Goal: Check status: Check status

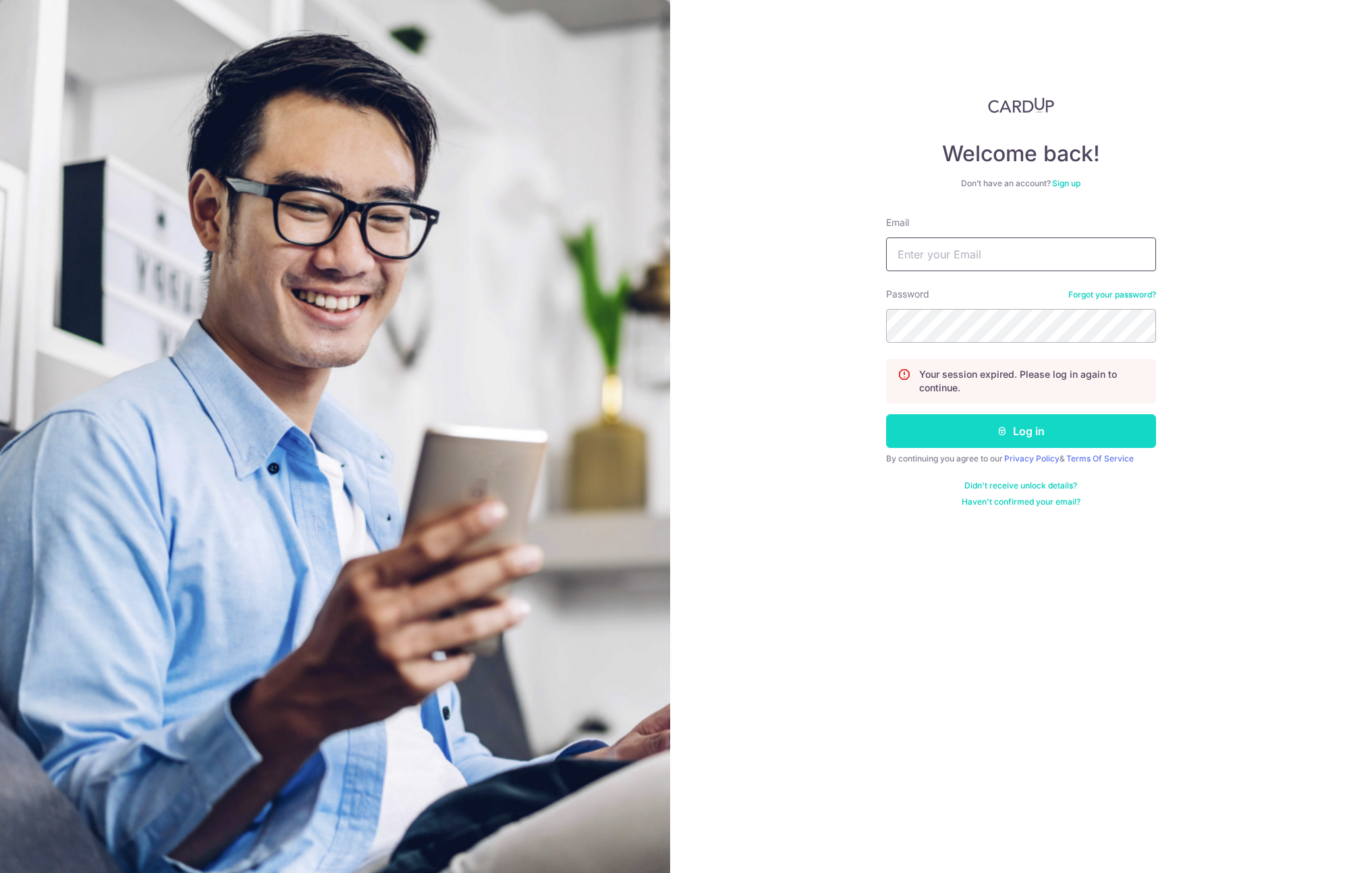
type input "[PERSON_NAME][EMAIL_ADDRESS][DOMAIN_NAME]"
click at [1014, 427] on button "Log in" at bounding box center [1021, 431] width 270 height 34
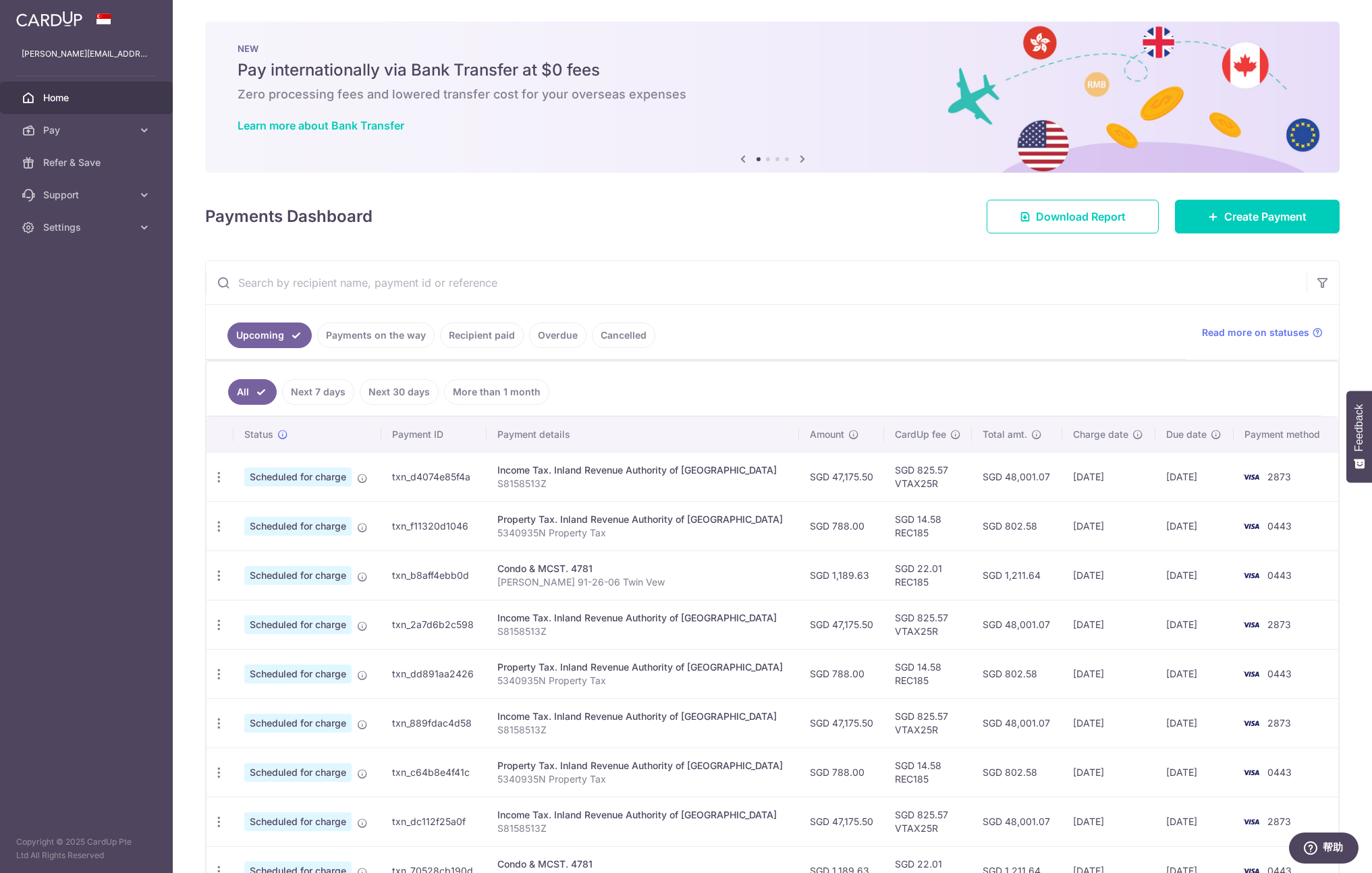
click at [352, 333] on link "Payments on the way" at bounding box center [375, 335] width 117 height 25
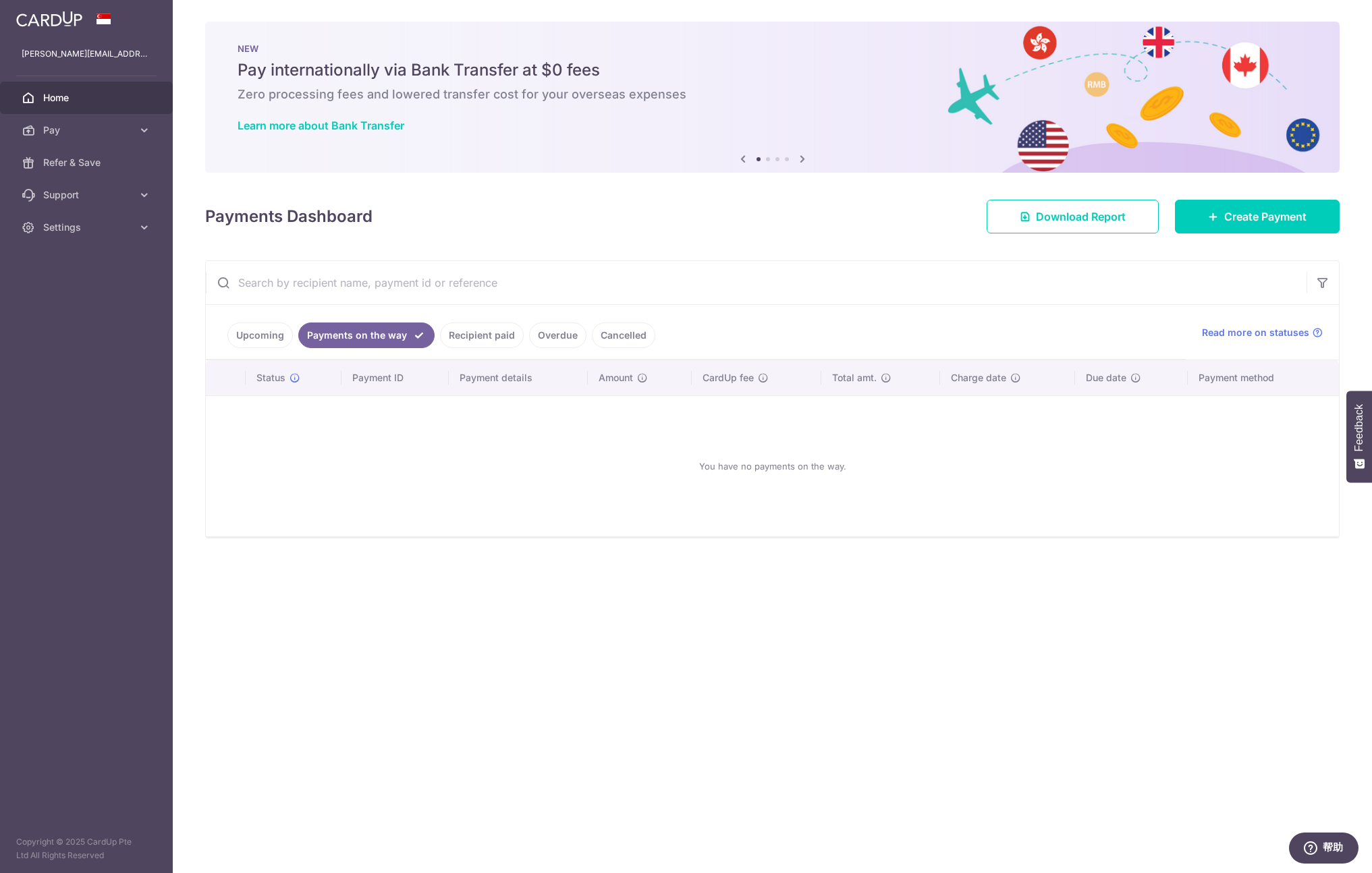
click at [492, 343] on link "Recipient paid" at bounding box center [482, 335] width 84 height 25
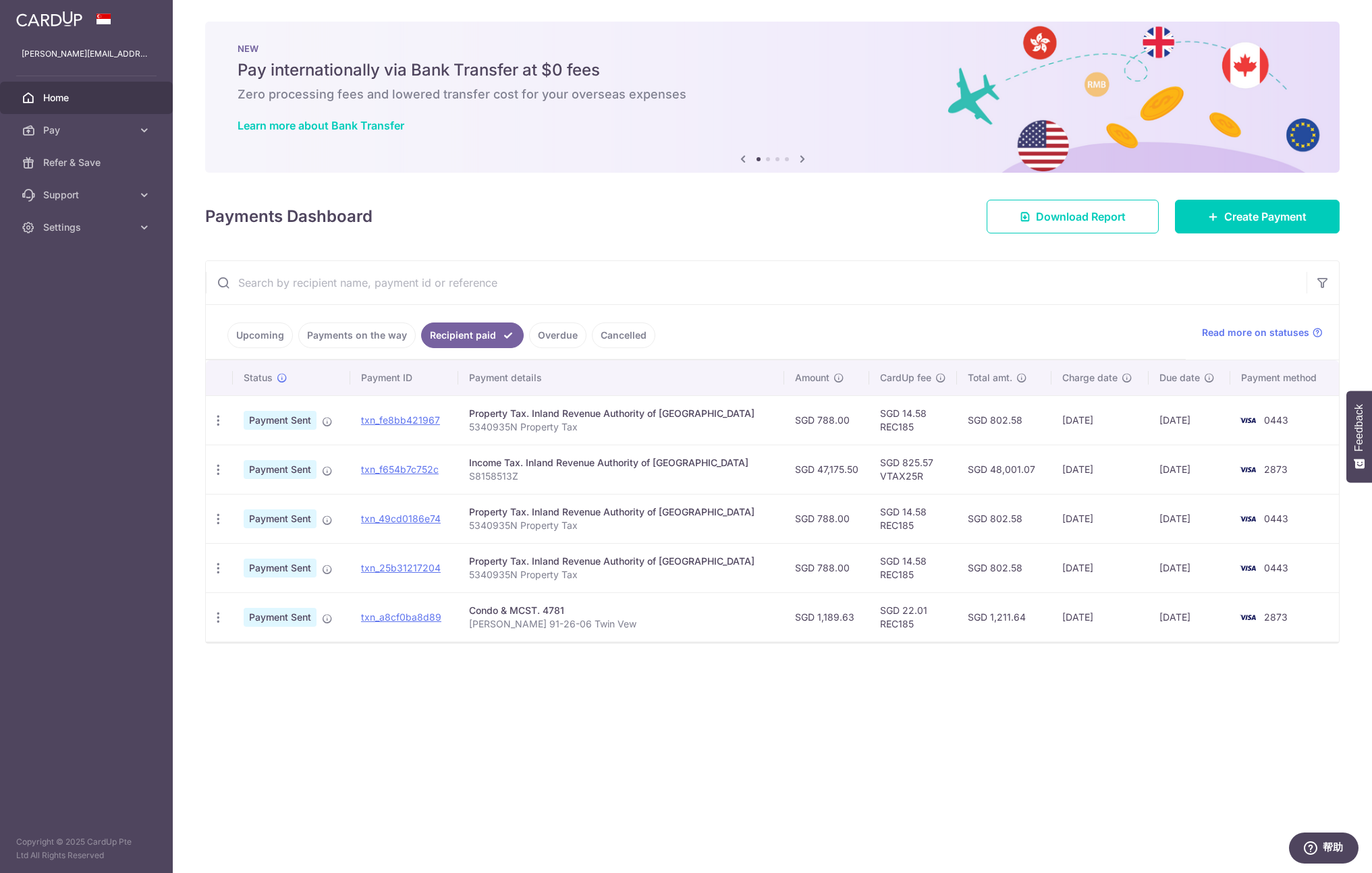
click at [563, 343] on link "Overdue" at bounding box center [558, 335] width 58 height 25
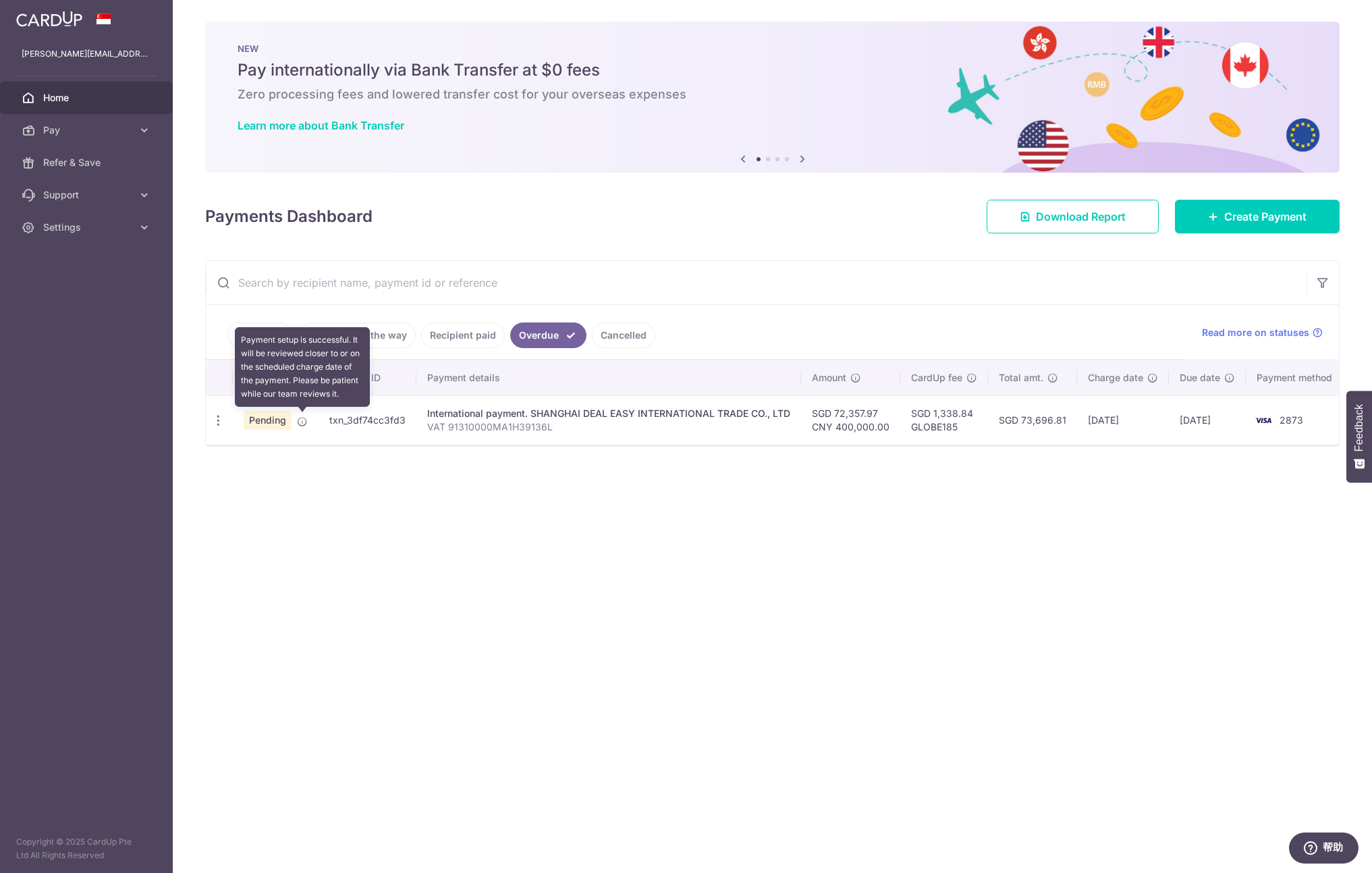
click at [303, 416] on icon at bounding box center [303, 422] width 11 height 11
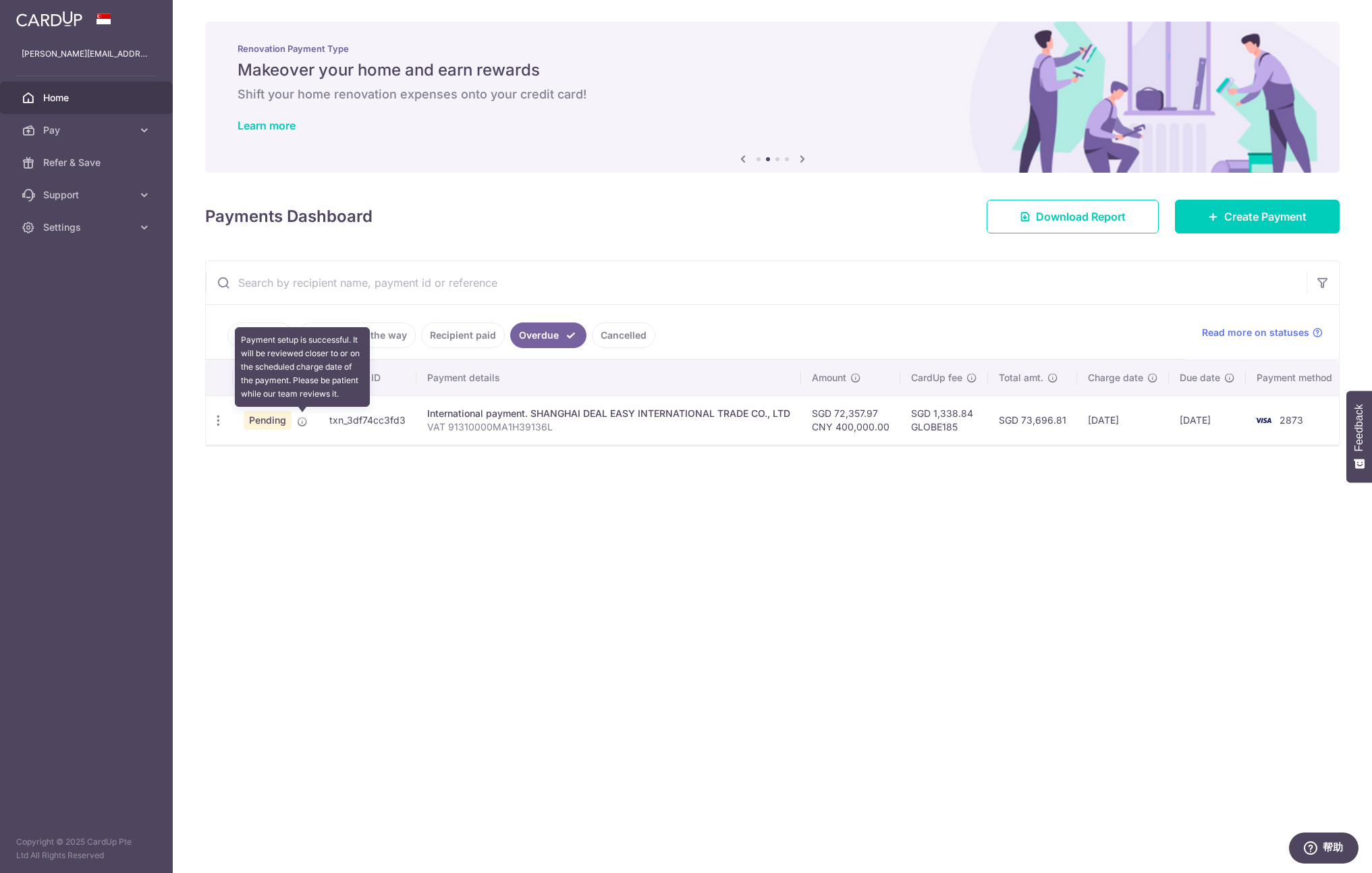
click at [301, 422] on icon at bounding box center [303, 422] width 11 height 11
click at [223, 419] on icon "button" at bounding box center [218, 420] width 14 height 14
click at [301, 419] on icon at bounding box center [303, 422] width 11 height 11
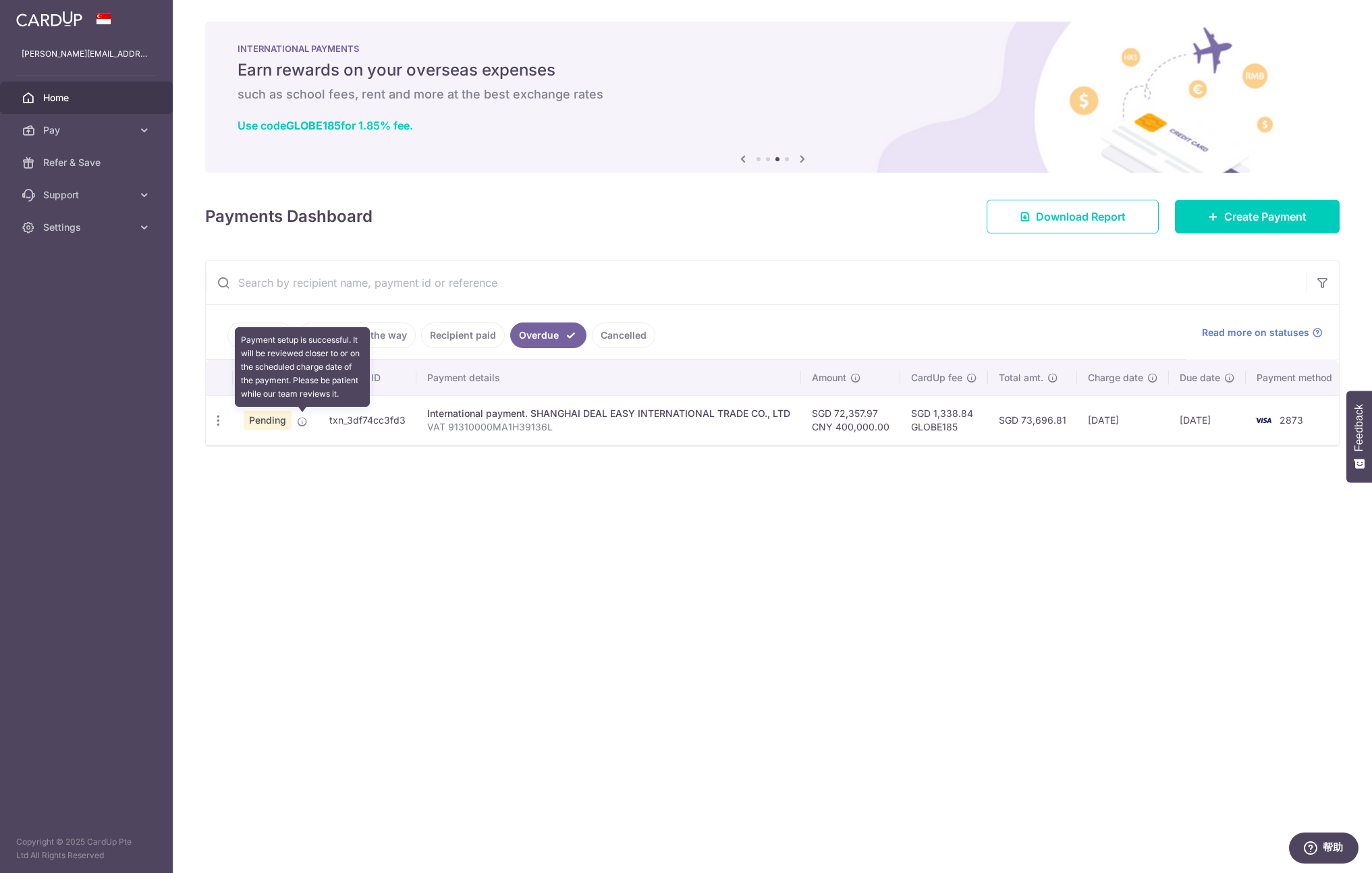
click at [301, 419] on icon at bounding box center [303, 422] width 11 height 11
click at [469, 417] on div "International payment. SHANGHAI DEAL EASY INTERNATIONAL TRADE CO., LTD" at bounding box center [609, 414] width 363 height 14
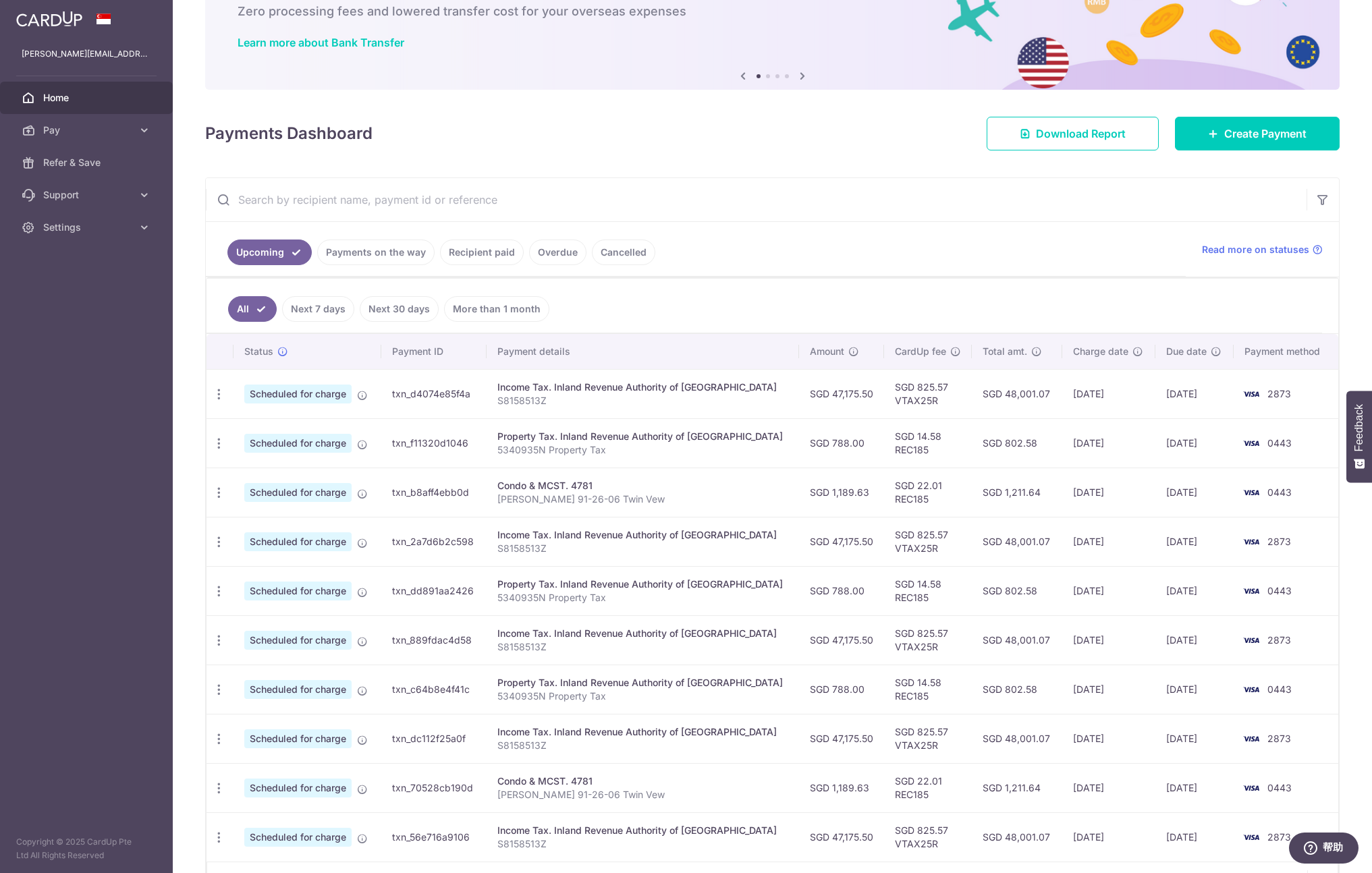
scroll to position [170, 0]
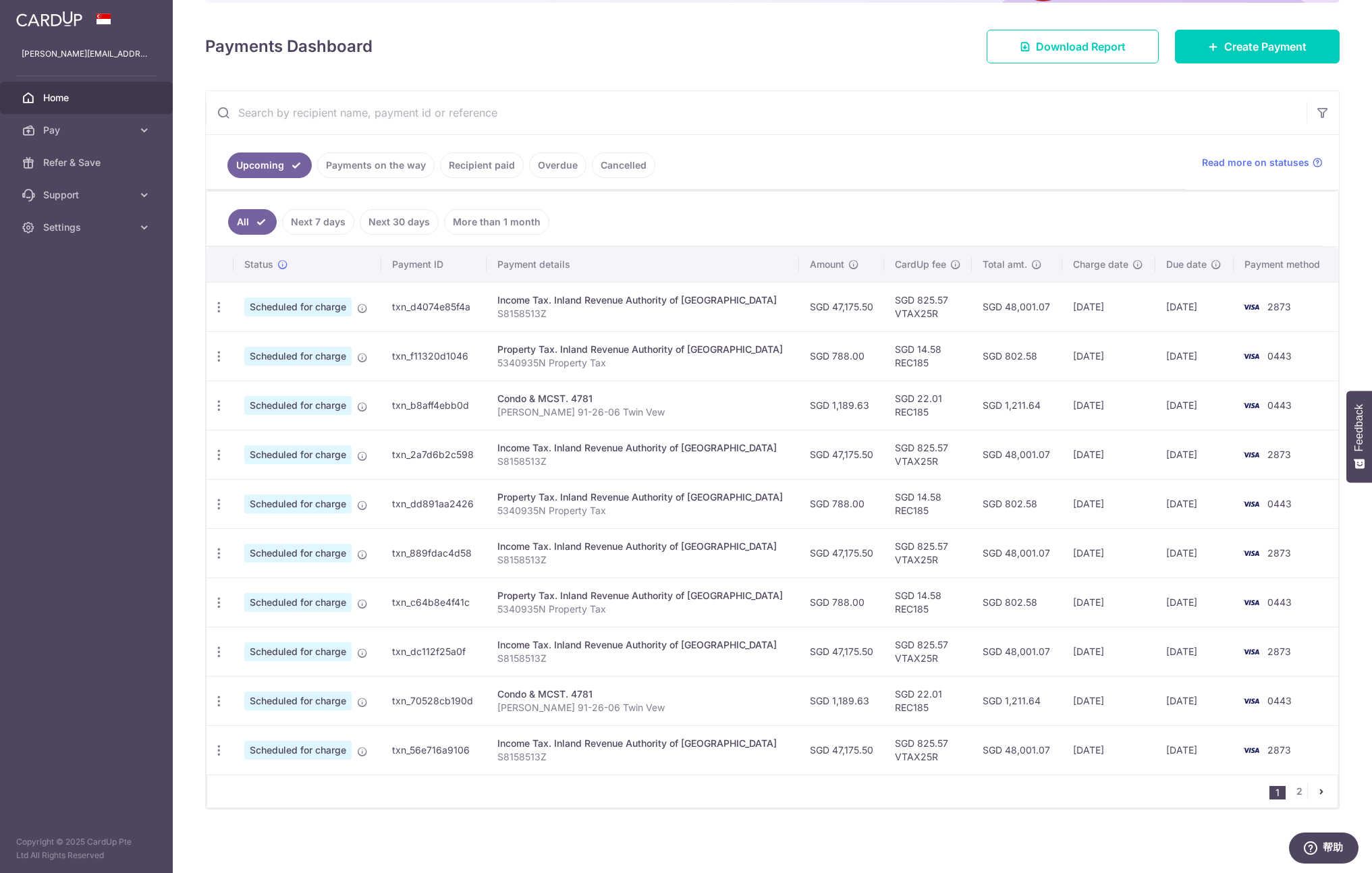
click at [393, 168] on link "Payments on the way" at bounding box center [375, 165] width 117 height 25
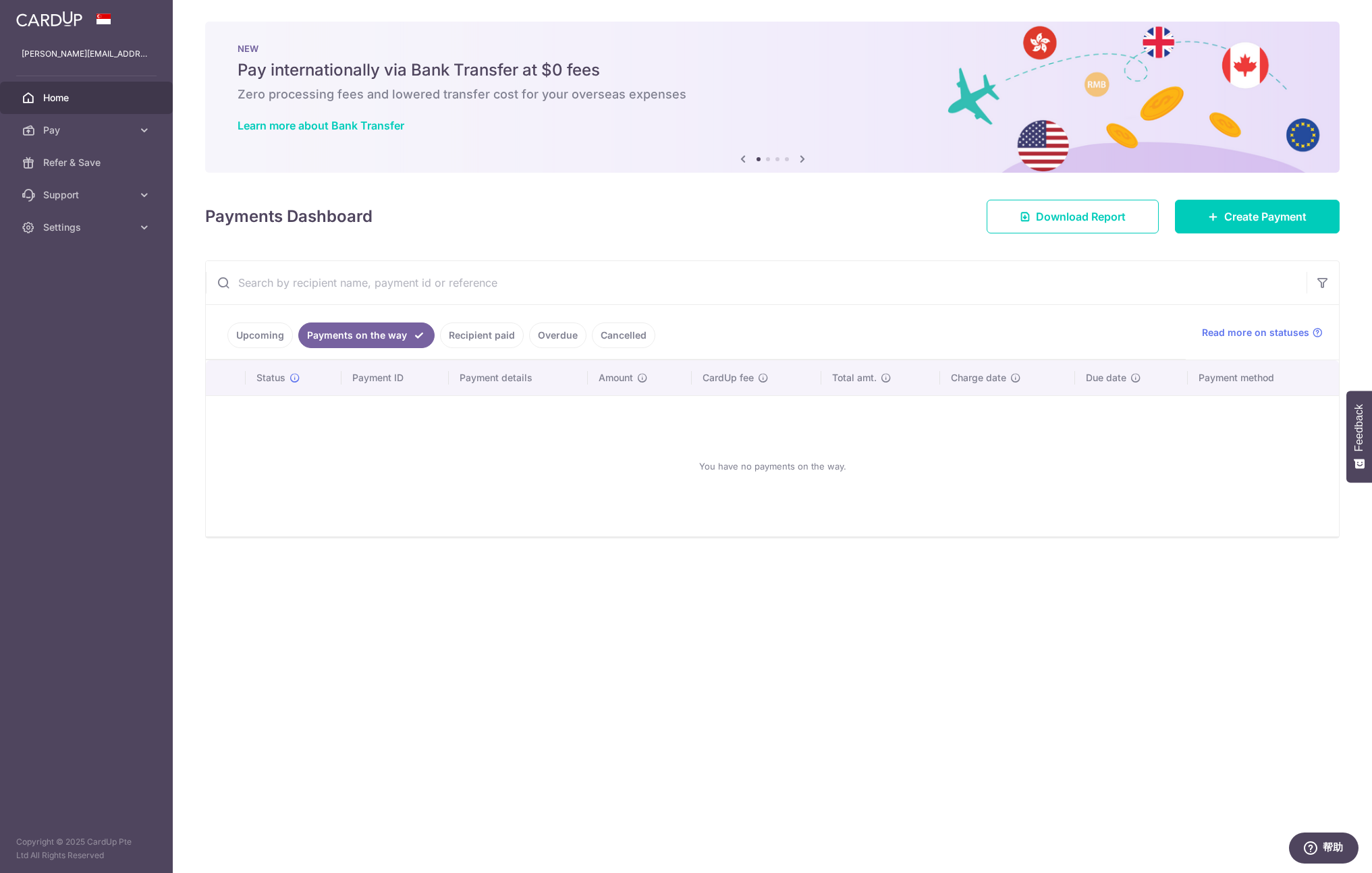
click at [473, 323] on link "Recipient paid" at bounding box center [482, 335] width 84 height 25
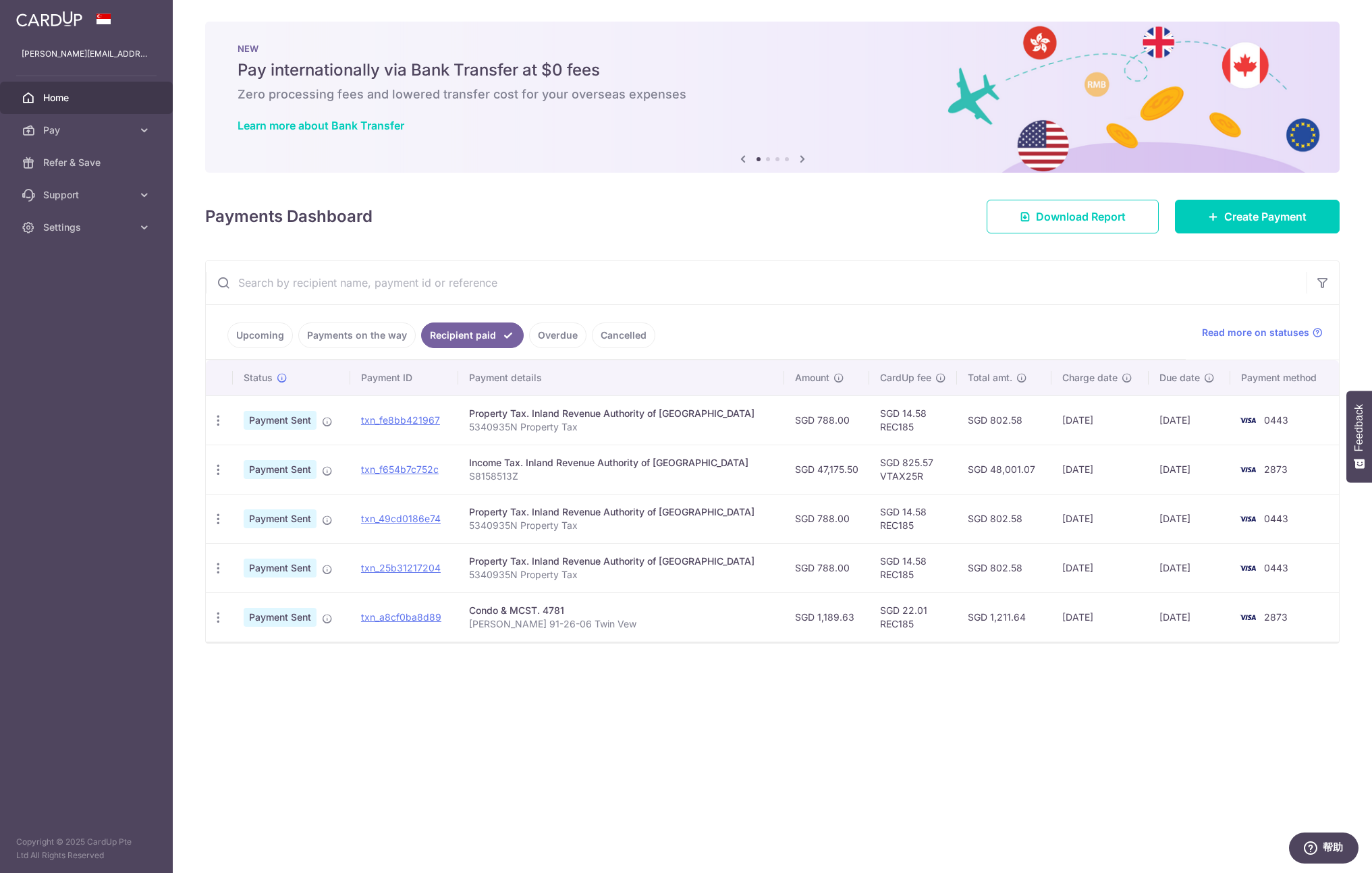
click at [558, 333] on link "Overdue" at bounding box center [558, 335] width 58 height 25
